Goal: Navigation & Orientation: Find specific page/section

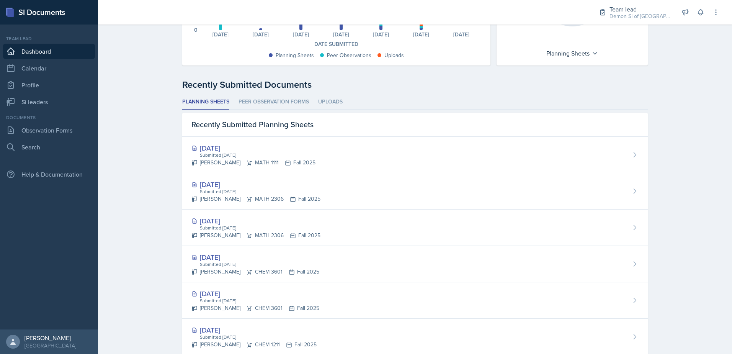
scroll to position [153, 0]
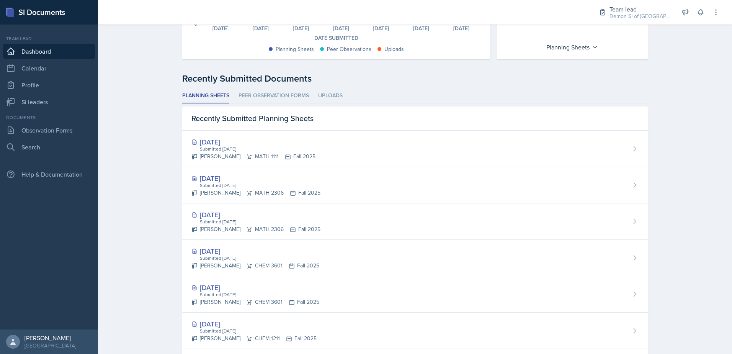
click at [224, 175] on div "[DATE]" at bounding box center [256, 178] width 129 height 10
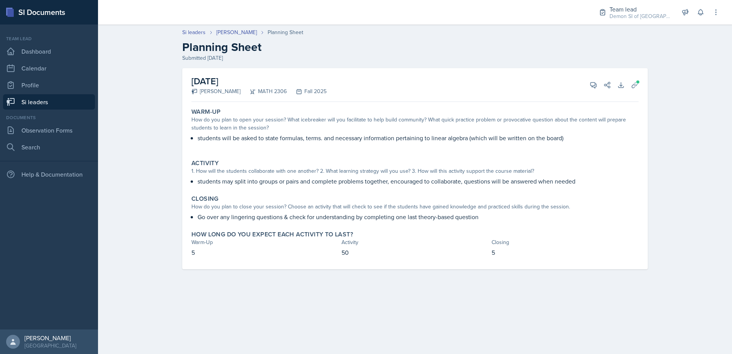
click at [70, 105] on link "Si leaders" at bounding box center [49, 101] width 92 height 15
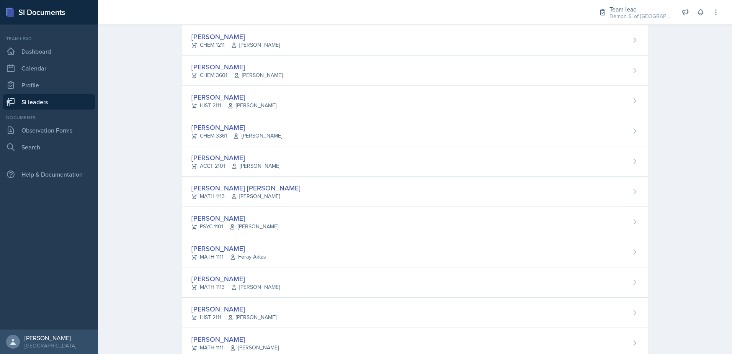
scroll to position [520, 0]
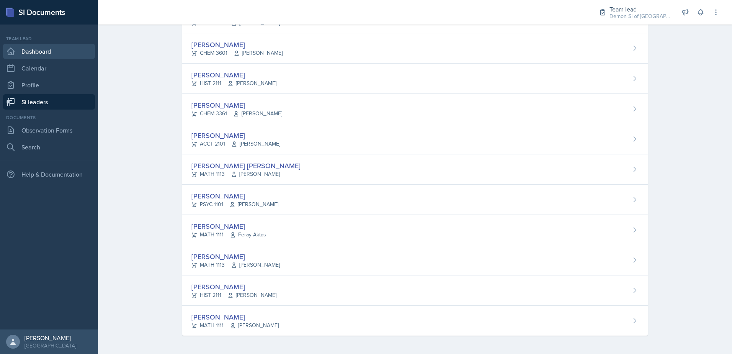
click at [80, 46] on link "Dashboard" at bounding box center [49, 51] width 92 height 15
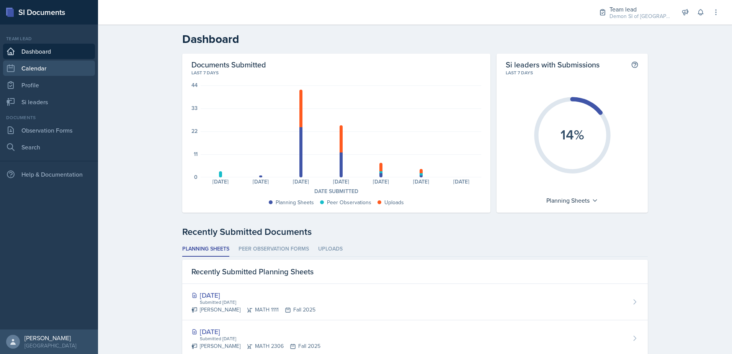
click at [76, 68] on link "Calendar" at bounding box center [49, 68] width 92 height 15
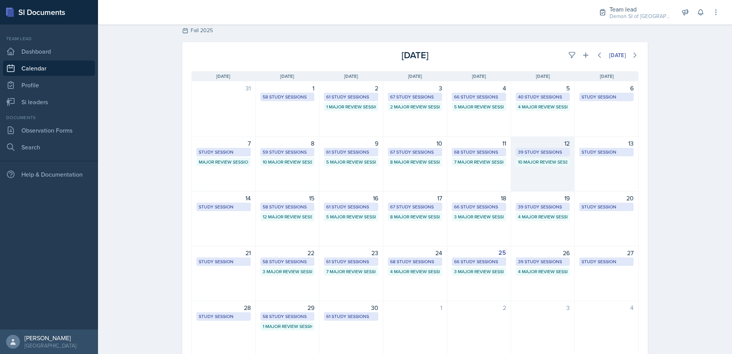
scroll to position [38, 0]
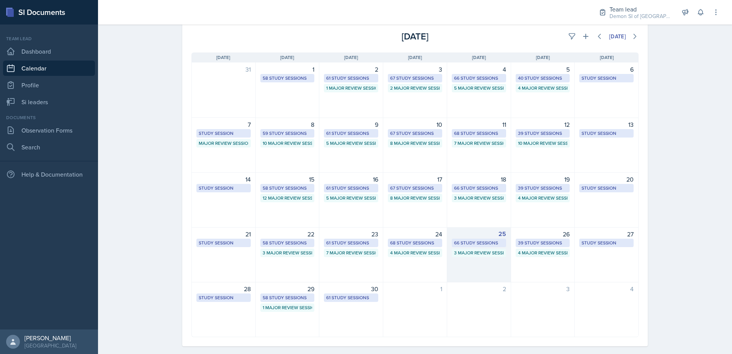
click at [473, 234] on div "25" at bounding box center [479, 233] width 54 height 9
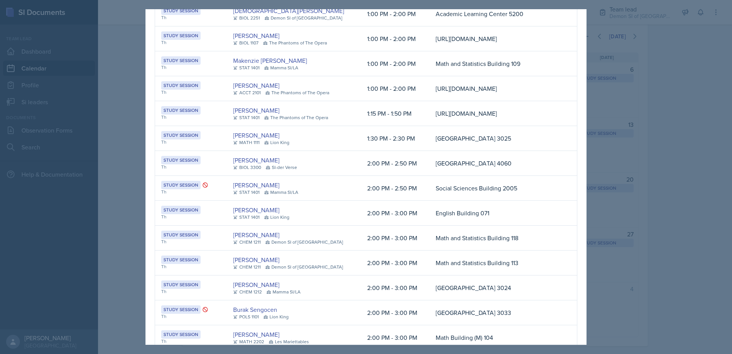
scroll to position [249, 0]
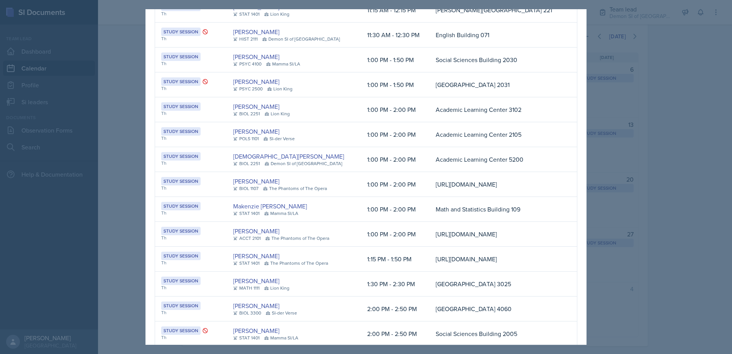
click at [652, 212] on div at bounding box center [366, 177] width 732 height 354
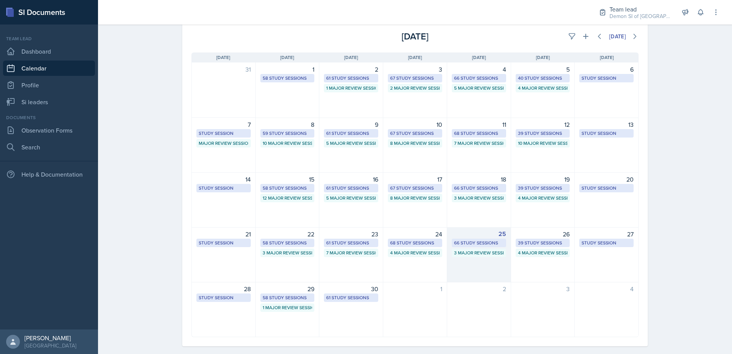
click at [486, 240] on div "66 Study Sessions" at bounding box center [479, 242] width 50 height 7
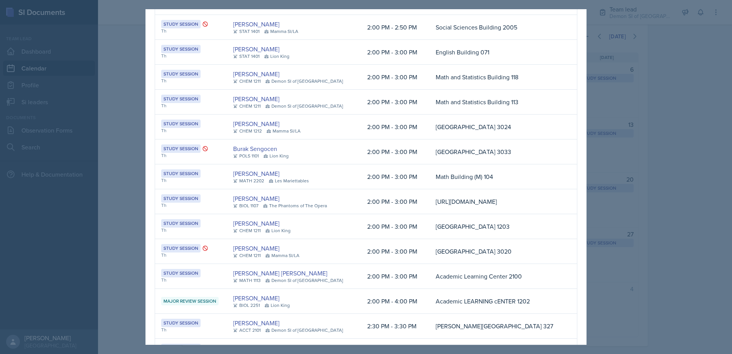
scroll to position [517, 0]
